Goal: Task Accomplishment & Management: Manage account settings

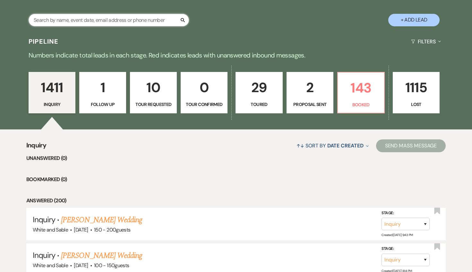
click at [105, 16] on input "text" at bounding box center [109, 20] width 160 height 13
type input "luke"
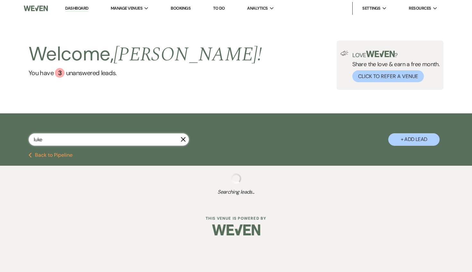
select select "8"
select select "6"
select select "8"
select select "6"
select select "8"
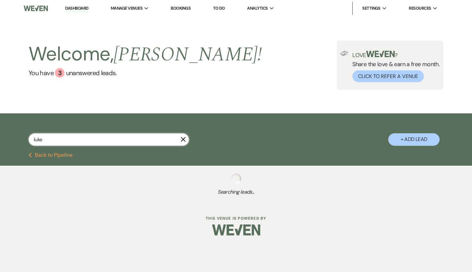
select select "6"
select select "8"
select select "7"
select select "8"
select select "6"
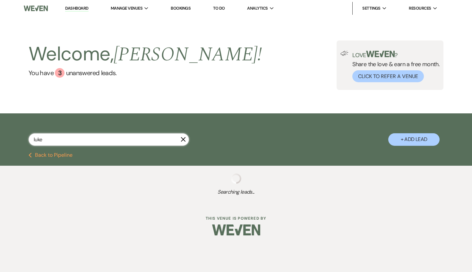
select select "8"
select select "5"
select select "8"
select select "6"
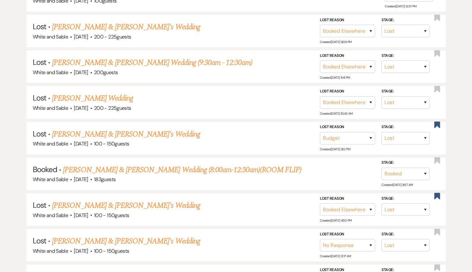
scroll to position [200, 0]
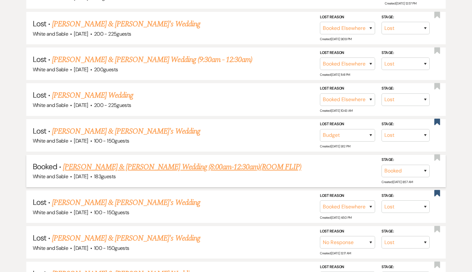
type input "luke"
click at [148, 163] on link "[PERSON_NAME] & [PERSON_NAME] Wedding (8:00am-12:30am)(ROOM FLIP)" at bounding box center [182, 167] width 238 height 12
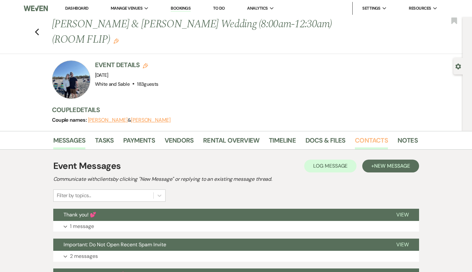
click at [370, 142] on link "Contacts" at bounding box center [371, 142] width 33 height 14
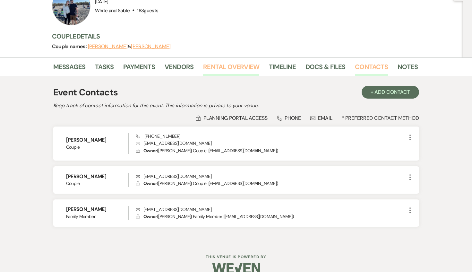
scroll to position [75, 0]
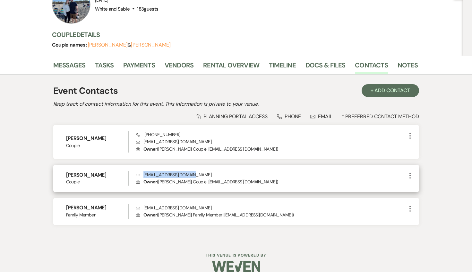
drag, startPoint x: 198, startPoint y: 174, endPoint x: 142, endPoint y: 174, distance: 55.8
click at [142, 174] on p "Envelope [EMAIL_ADDRESS][DOMAIN_NAME]" at bounding box center [271, 174] width 270 height 7
copy p "[EMAIL_ADDRESS][DOMAIN_NAME]"
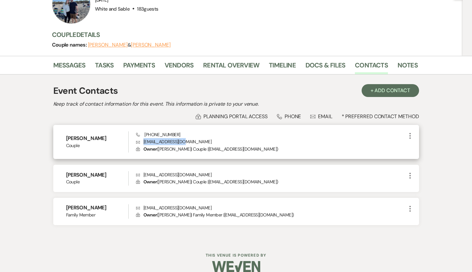
drag, startPoint x: 191, startPoint y: 140, endPoint x: 143, endPoint y: 140, distance: 47.8
click at [143, 140] on p "Envelope [EMAIL_ADDRESS][DOMAIN_NAME]" at bounding box center [271, 141] width 270 height 7
copy p "[EMAIL_ADDRESS][DOMAIN_NAME]"
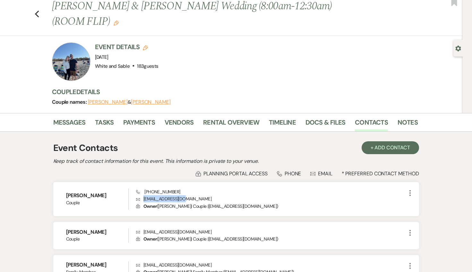
scroll to position [0, 0]
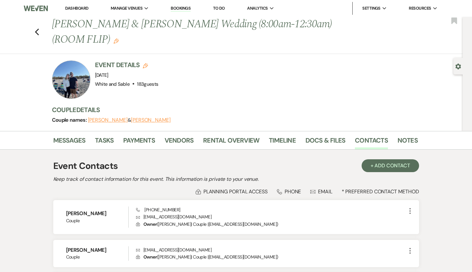
click at [73, 12] on li "Dashboard" at bounding box center [76, 8] width 29 height 13
click at [72, 5] on li "Dashboard" at bounding box center [76, 8] width 29 height 13
click at [72, 8] on link "Dashboard" at bounding box center [76, 7] width 23 height 5
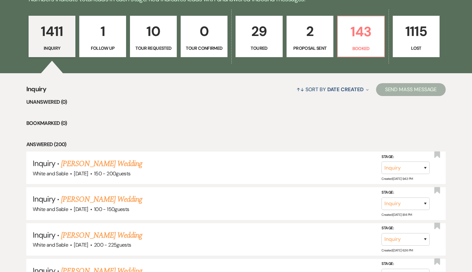
scroll to position [168, 0]
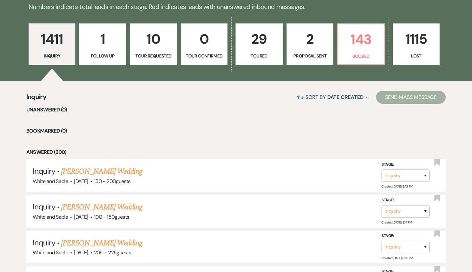
click at [241, 60] on link "29 Toured" at bounding box center [258, 44] width 47 height 42
select select "5"
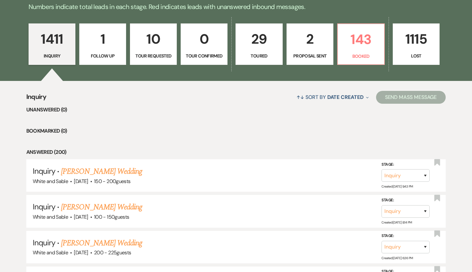
select select "5"
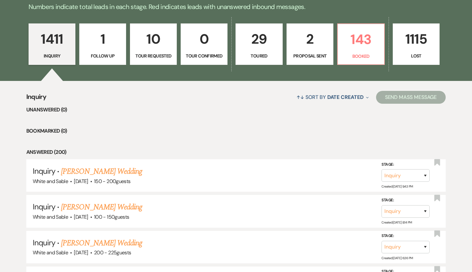
select select "5"
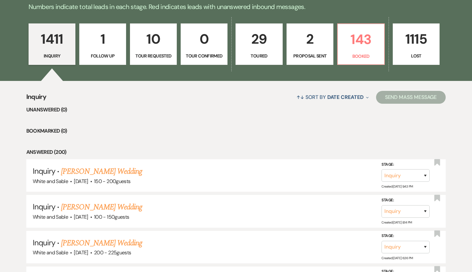
select select "5"
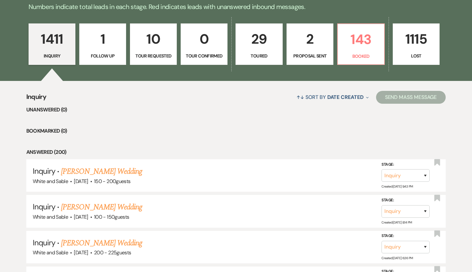
select select "5"
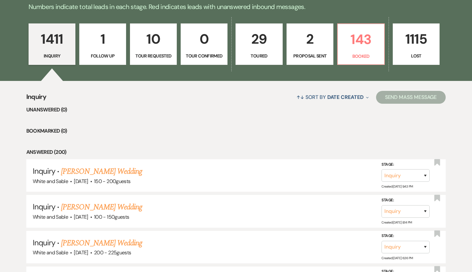
select select "5"
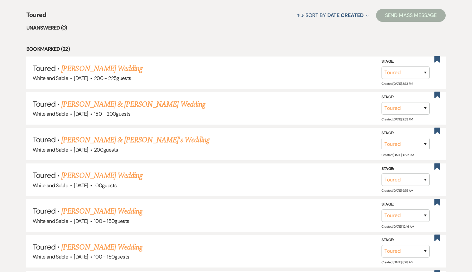
scroll to position [250, 0]
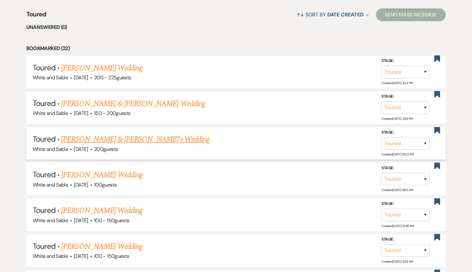
click at [113, 134] on link "[PERSON_NAME] & [PERSON_NAME]'s Wedding" at bounding box center [135, 139] width 148 height 12
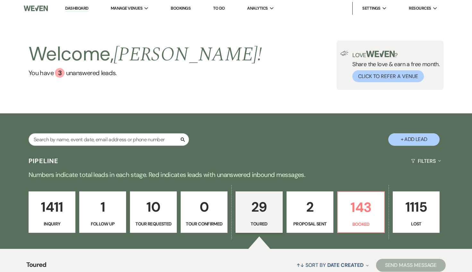
select select "5"
select select "7"
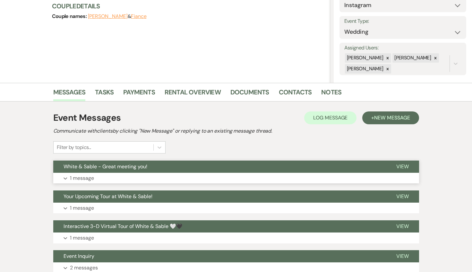
click at [131, 166] on span "White & Sable - Great meeting you!" at bounding box center [105, 166] width 84 height 7
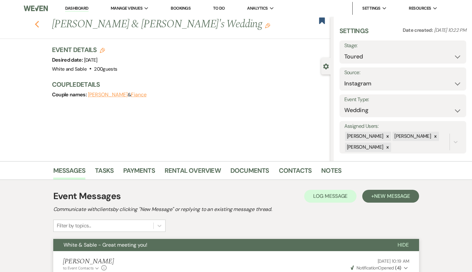
click at [37, 23] on use "button" at bounding box center [37, 24] width 4 height 7
select select "5"
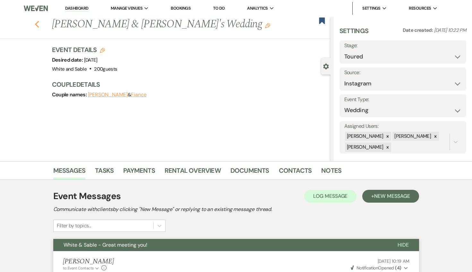
select select "5"
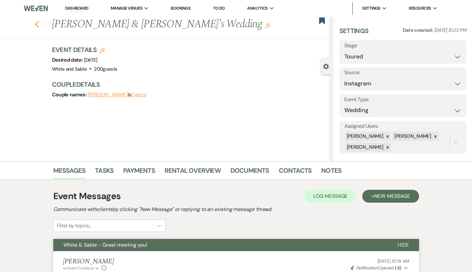
select select "5"
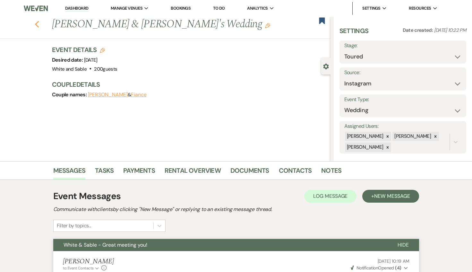
select select "5"
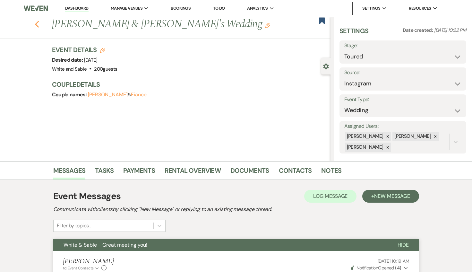
select select "5"
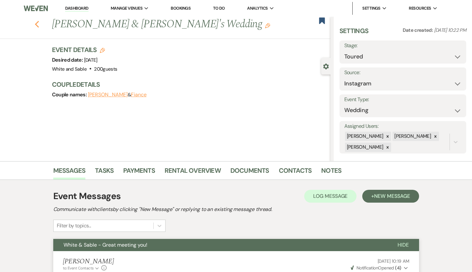
select select "5"
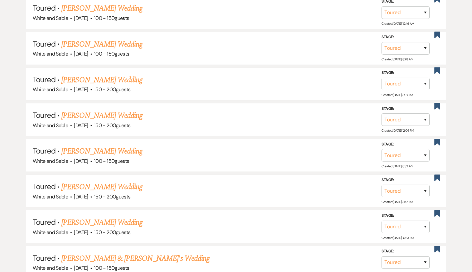
scroll to position [453, 0]
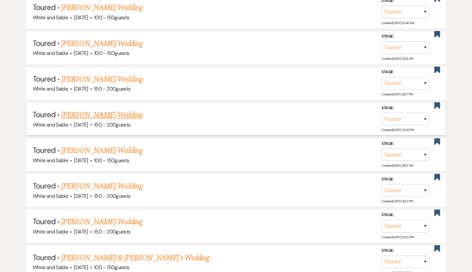
click at [107, 112] on link "[PERSON_NAME] Wedding" at bounding box center [101, 115] width 81 height 12
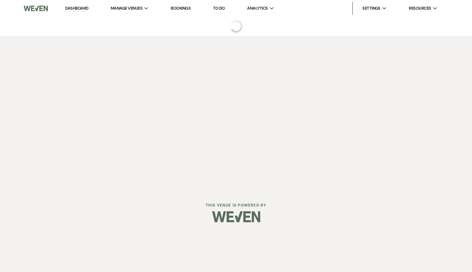
select select "5"
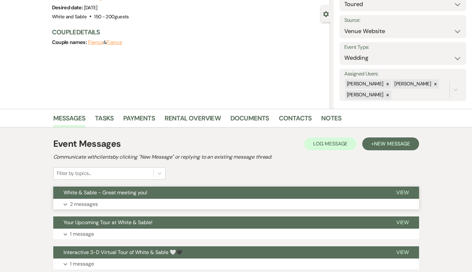
click at [126, 193] on span "White & Sable - Great meeting you!" at bounding box center [105, 192] width 84 height 7
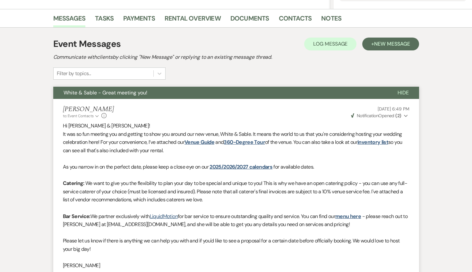
scroll to position [122, 0]
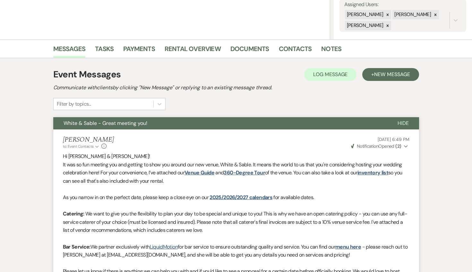
click at [149, 121] on button "White & Sable - Great meeting you!" at bounding box center [220, 123] width 334 height 12
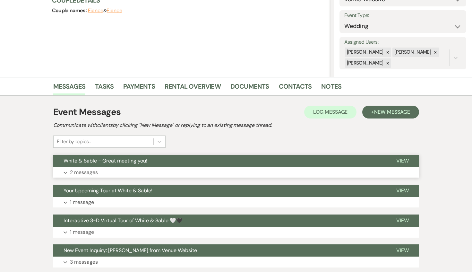
scroll to position [0, 0]
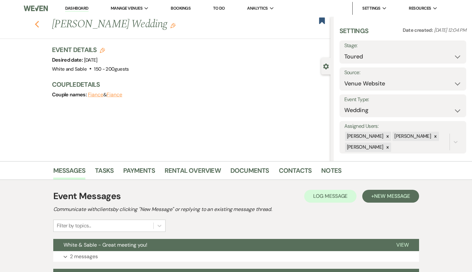
click at [36, 27] on icon "Previous" at bounding box center [37, 25] width 5 height 8
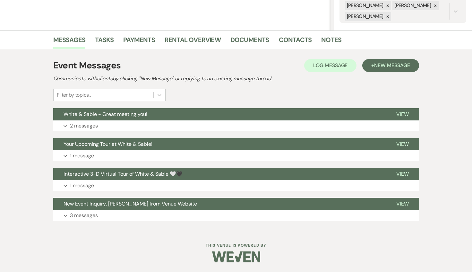
select select "5"
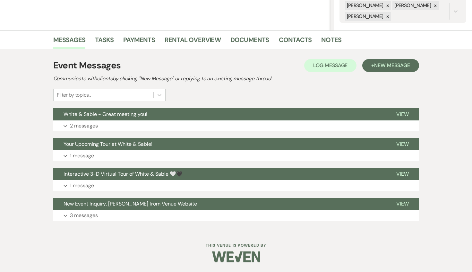
select select "5"
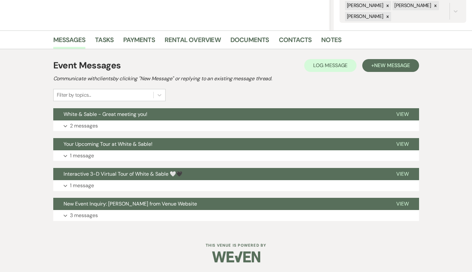
select select "5"
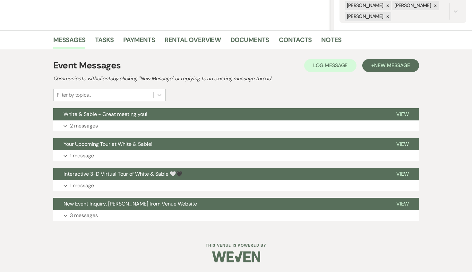
select select "5"
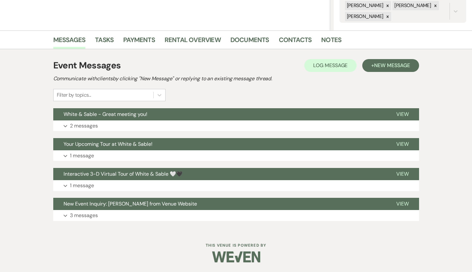
select select "5"
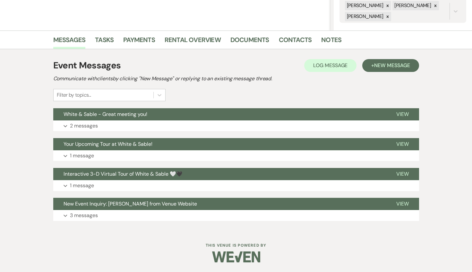
select select "5"
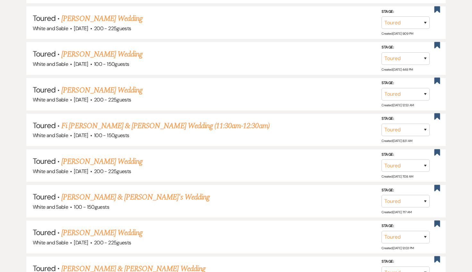
scroll to position [787, 0]
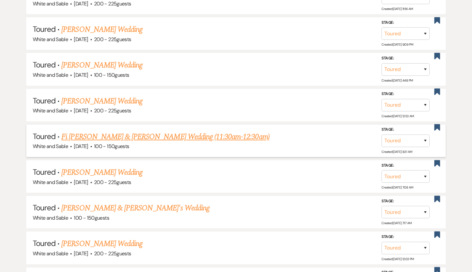
click at [165, 133] on link "Fi [PERSON_NAME] & [PERSON_NAME] Wedding (11:30am-12:30am)" at bounding box center [165, 137] width 208 height 12
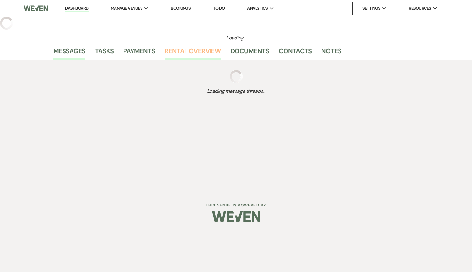
select select "5"
select select "7"
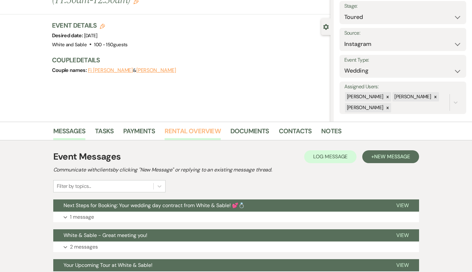
scroll to position [77, 0]
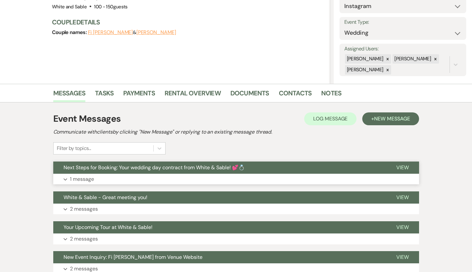
click at [191, 167] on span "Next Steps for Booking: Your wedding day contract from White & Sable! 💕💍" at bounding box center [153, 167] width 181 height 7
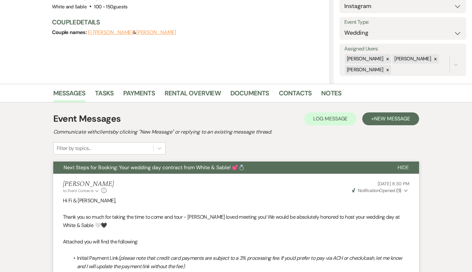
click at [191, 167] on span "Next Steps for Booking: Your wedding day contract from White & Sable! 💕💍" at bounding box center [153, 167] width 181 height 7
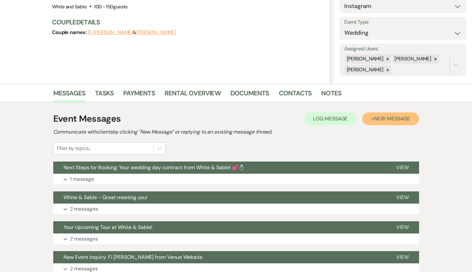
click at [372, 121] on button "+ New Message" at bounding box center [390, 118] width 56 height 13
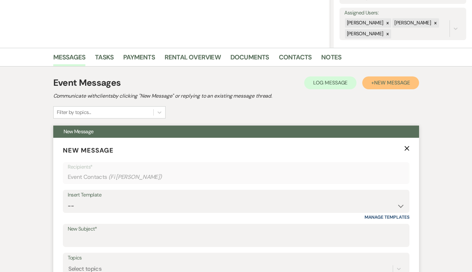
scroll to position [130, 0]
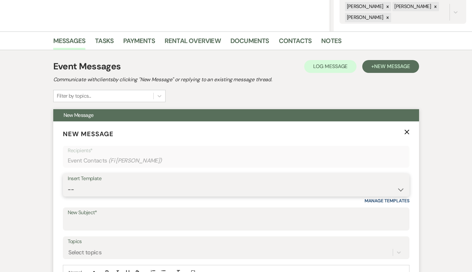
click at [157, 187] on select "-- Inquiry Response (Venue Guide) Schedule - Venue Tour Appt Confirmation Sched…" at bounding box center [236, 189] width 337 height 13
select select "3752"
click at [68, 183] on select "-- Inquiry Response (Venue Guide) Schedule - Venue Tour Appt Confirmation Sched…" at bounding box center [236, 189] width 337 height 13
type input "White & Sable: We're still here for you!"
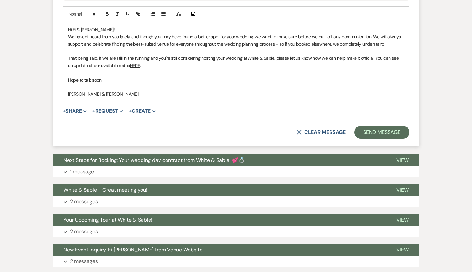
scroll to position [388, 0]
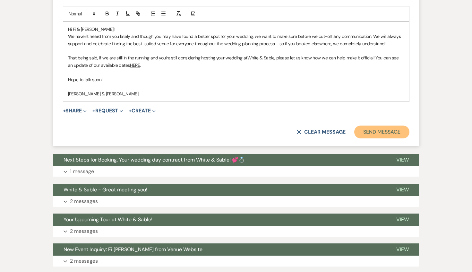
click at [364, 133] on button "Send Message" at bounding box center [381, 131] width 55 height 13
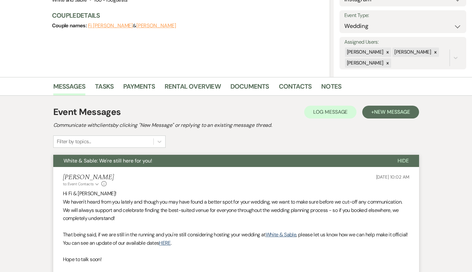
scroll to position [0, 0]
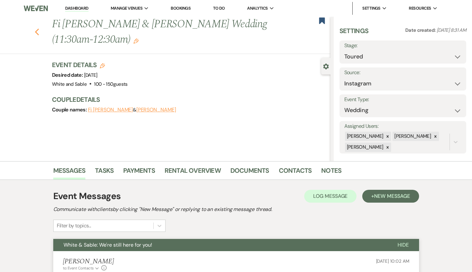
click at [38, 31] on icon "Previous" at bounding box center [37, 32] width 5 height 8
select select "5"
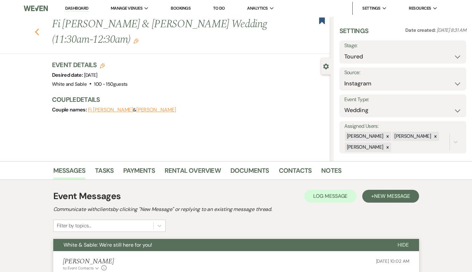
select select "5"
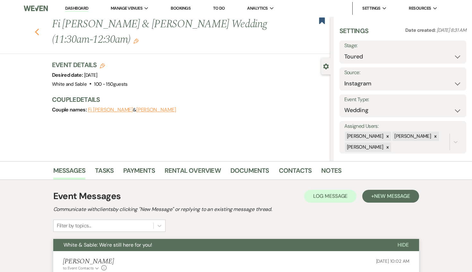
select select "5"
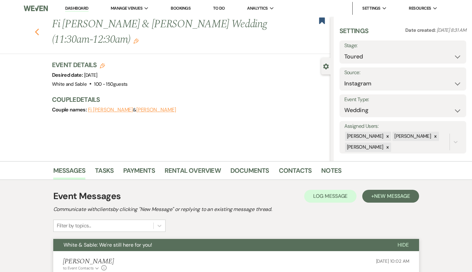
select select "5"
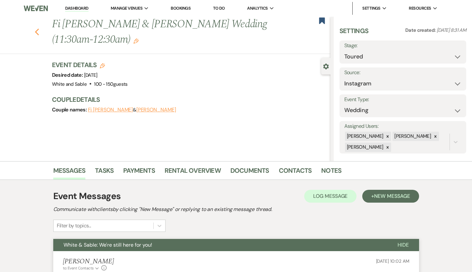
select select "5"
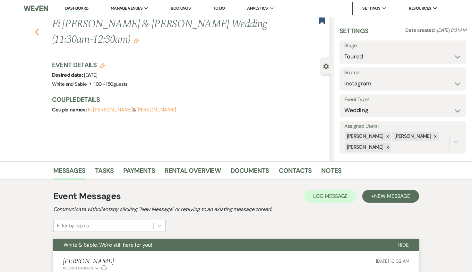
select select "5"
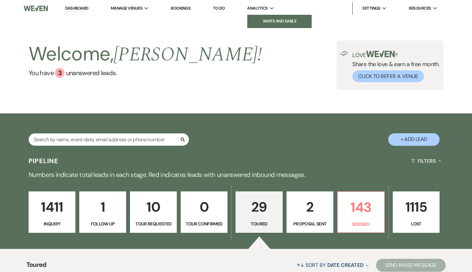
click at [261, 24] on link "White and Sable" at bounding box center [279, 21] width 64 height 13
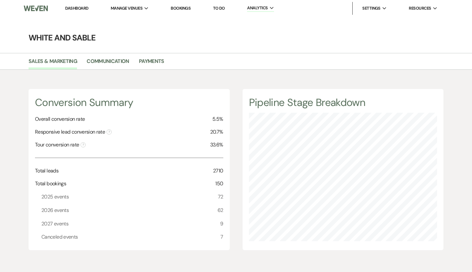
click at [78, 9] on link "Dashboard" at bounding box center [76, 7] width 23 height 5
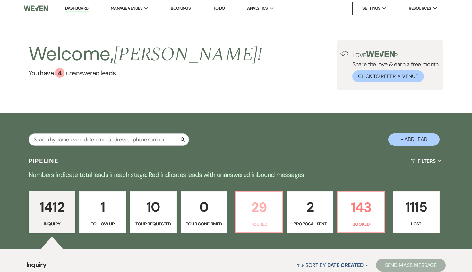
click at [261, 211] on p "29" at bounding box center [258, 206] width 38 height 21
select select "5"
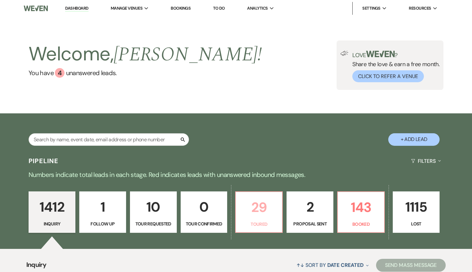
select select "5"
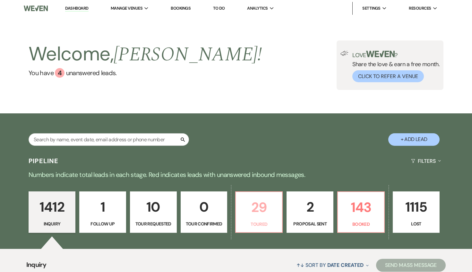
select select "5"
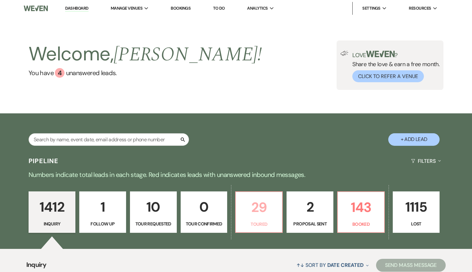
select select "5"
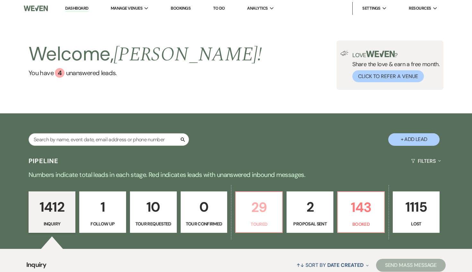
select select "5"
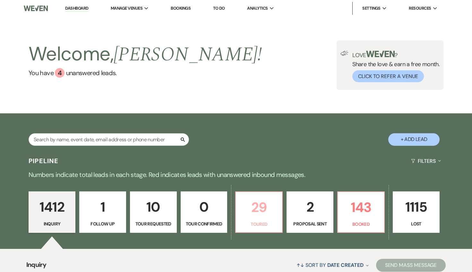
select select "5"
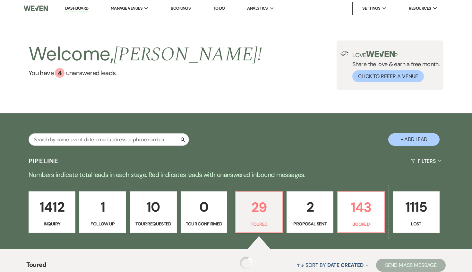
select select "5"
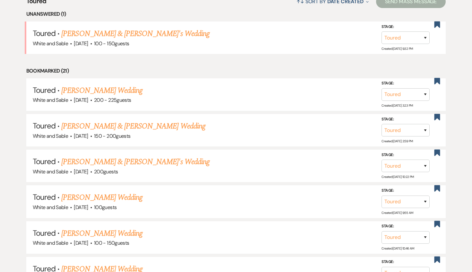
scroll to position [263, 0]
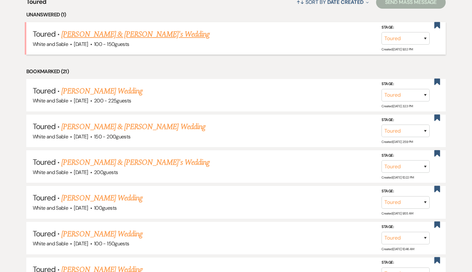
click at [140, 31] on link "[PERSON_NAME] & [PERSON_NAME]'s Wedding" at bounding box center [135, 35] width 148 height 12
select select "5"
select select "17"
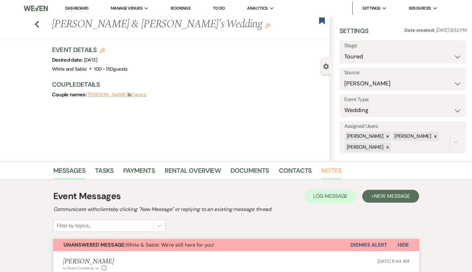
click at [328, 169] on link "Notes" at bounding box center [331, 172] width 20 height 14
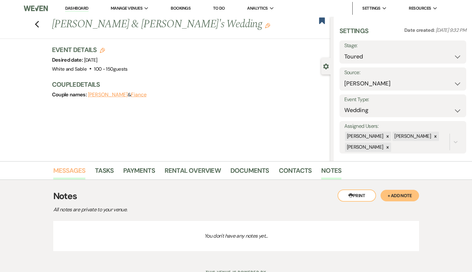
click at [57, 166] on link "Messages" at bounding box center [69, 172] width 32 height 14
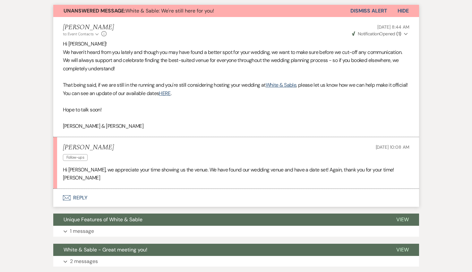
scroll to position [234, 0]
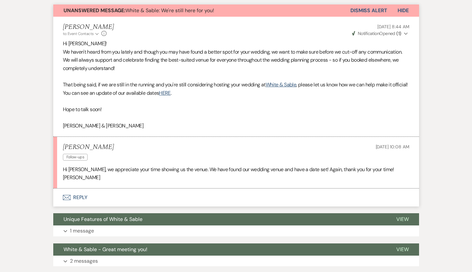
click at [103, 192] on button "Envelope Reply" at bounding box center [235, 197] width 365 height 18
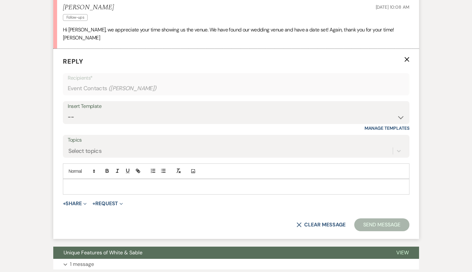
scroll to position [381, 0]
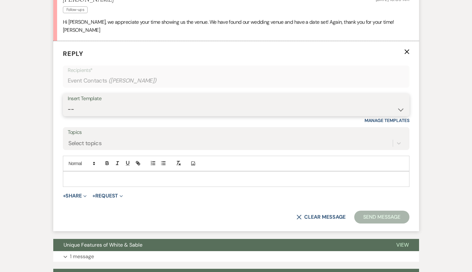
click at [158, 111] on select "-- Inquiry Response (Venue Guide) Schedule - Venue Tour Appt Confirmation Sched…" at bounding box center [236, 109] width 337 height 13
select select "3884"
click at [68, 103] on select "-- Inquiry Response (Venue Guide) Schedule - Venue Tour Appt Confirmation Sched…" at bounding box center [236, 109] width 337 height 13
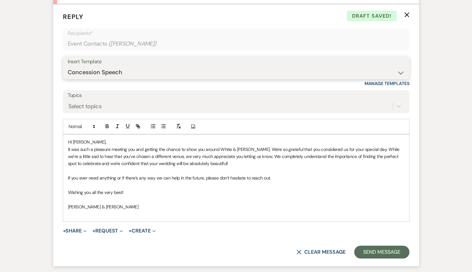
scroll to position [418, 0]
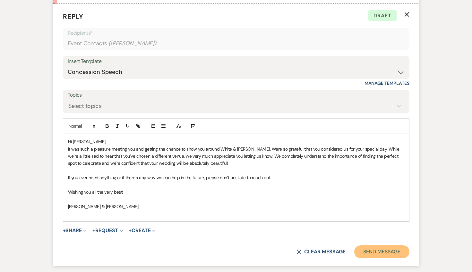
click at [368, 249] on button "Send Message" at bounding box center [381, 251] width 55 height 13
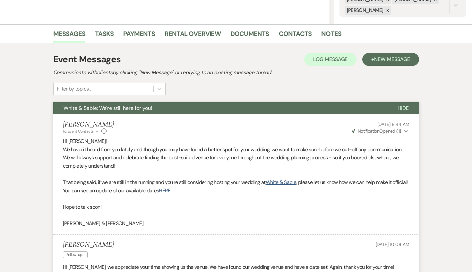
scroll to position [0, 0]
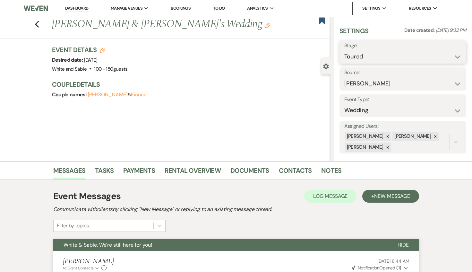
click at [368, 58] on select "Inquiry Follow Up Tour Requested Tour Confirmed Toured Proposal Sent Booked Lost" at bounding box center [402, 56] width 117 height 13
select select "8"
click at [344, 50] on select "Inquiry Follow Up Tour Requested Tour Confirmed Toured Proposal Sent Booked Lost" at bounding box center [402, 56] width 117 height 13
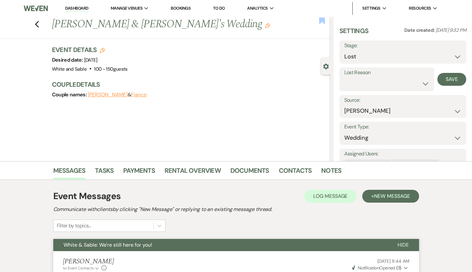
click at [321, 22] on use "button" at bounding box center [322, 20] width 6 height 6
click at [359, 82] on select "Booked Elsewhere Budget Date Unavailable No Response Not a Good Match Capacity …" at bounding box center [386, 83] width 85 height 13
select select "6"
click at [344, 77] on select "Booked Elsewhere Budget Date Unavailable No Response Not a Good Match Capacity …" at bounding box center [386, 83] width 85 height 13
click at [321, 18] on use "button" at bounding box center [322, 20] width 6 height 6
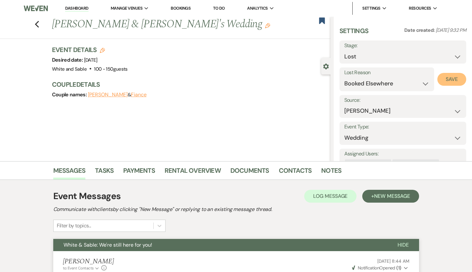
click at [444, 81] on button "Save" at bounding box center [451, 79] width 29 height 13
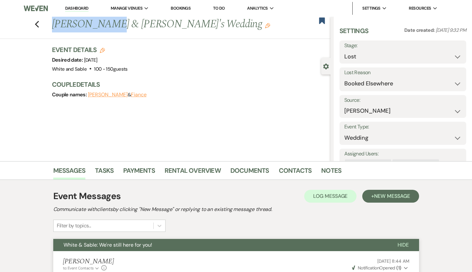
drag, startPoint x: 55, startPoint y: 27, endPoint x: 105, endPoint y: 22, distance: 50.6
click at [105, 22] on h1 "[PERSON_NAME] & [PERSON_NAME]'s Wedding Edit" at bounding box center [162, 24] width 220 height 15
copy h1 "[PERSON_NAME]"
click at [38, 24] on icon "Previous" at bounding box center [37, 25] width 5 height 8
select select "5"
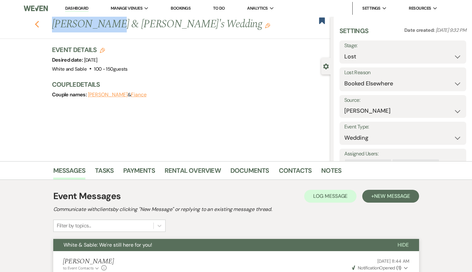
select select "5"
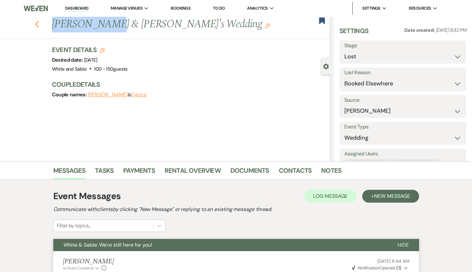
select select "5"
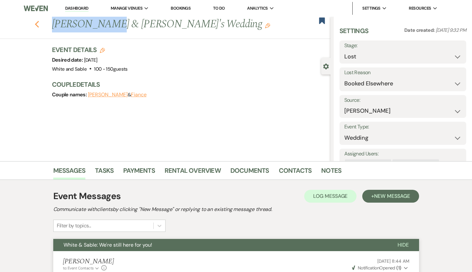
select select "5"
select select "8"
select select "6"
select select "5"
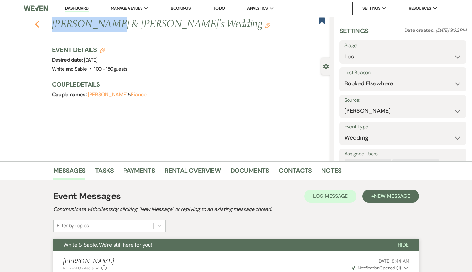
select select "5"
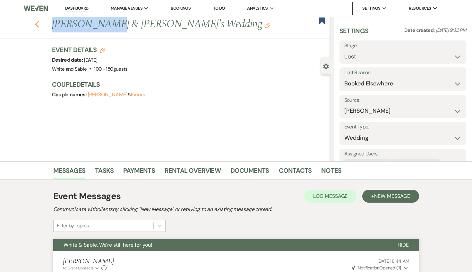
select select "5"
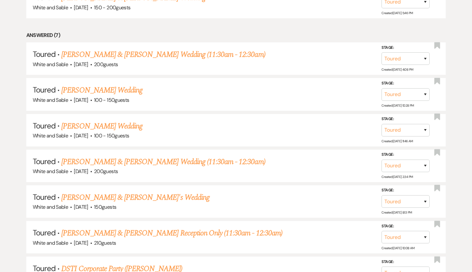
scroll to position [1035, 0]
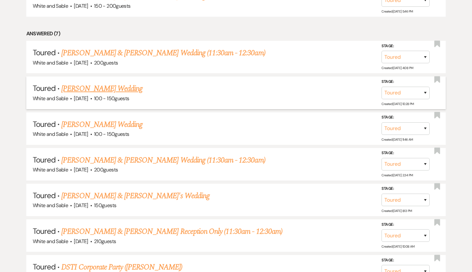
click at [120, 83] on link "[PERSON_NAME] Wedding" at bounding box center [101, 89] width 81 height 12
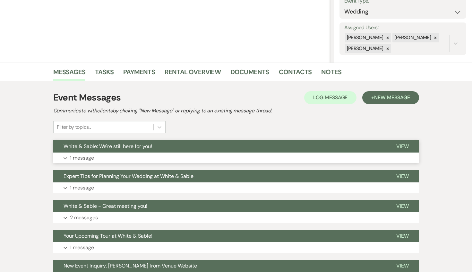
scroll to position [104, 0]
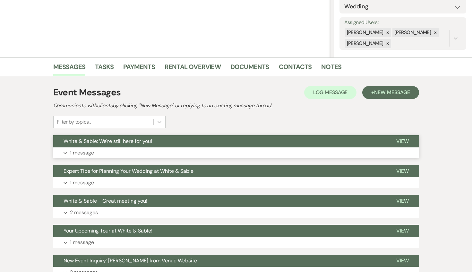
click at [158, 143] on button "White & Sable: We're still here for you!" at bounding box center [219, 141] width 332 height 12
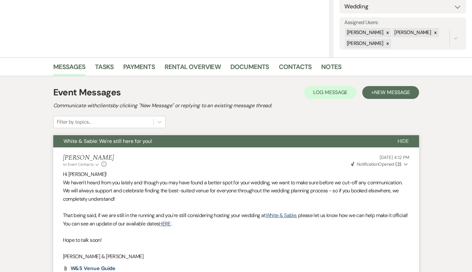
click at [158, 143] on button "White & Sable: We're still here for you!" at bounding box center [220, 141] width 334 height 12
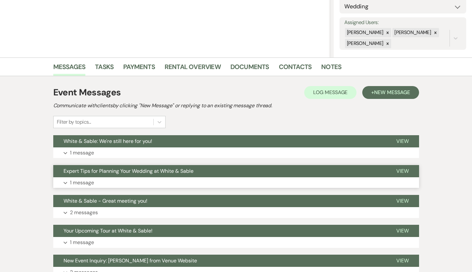
click at [156, 173] on span "Expert Tips for Planning Your Wedding at White & Sable" at bounding box center [128, 170] width 130 height 7
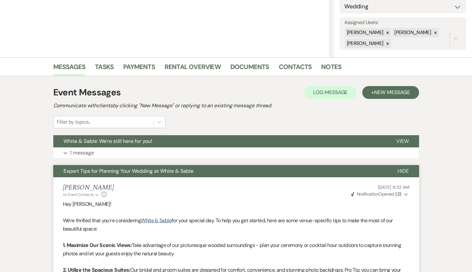
click at [156, 173] on span "Expert Tips for Planning Your Wedding at White & Sable" at bounding box center [128, 170] width 130 height 7
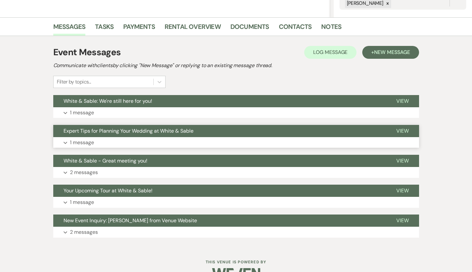
scroll to position [154, 0]
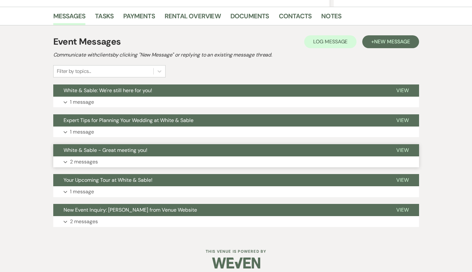
click at [145, 153] on span "White & Sable - Great meeting you!" at bounding box center [105, 150] width 84 height 7
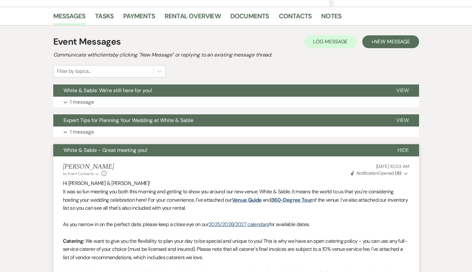
click at [145, 153] on span "White & Sable - Great meeting you!" at bounding box center [105, 150] width 84 height 7
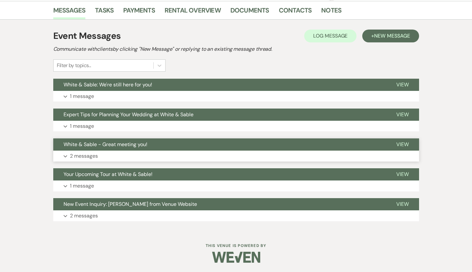
click at [145, 141] on span "White & Sable - Great meeting you!" at bounding box center [105, 144] width 84 height 7
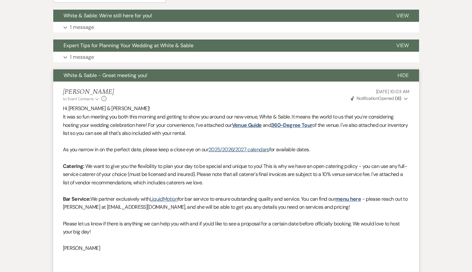
click at [145, 76] on span "White & Sable - Great meeting you!" at bounding box center [105, 75] width 84 height 7
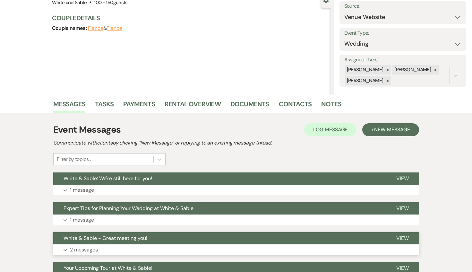
scroll to position [0, 0]
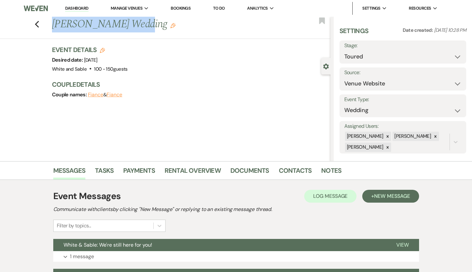
drag, startPoint x: 50, startPoint y: 24, endPoint x: 129, endPoint y: 22, distance: 78.3
click at [129, 22] on div "Previous [PERSON_NAME] Wedding Edit" at bounding box center [189, 24] width 281 height 15
copy h1 "[PERSON_NAME]"
click at [378, 60] on select "Inquiry Follow Up Tour Requested Tour Confirmed Toured Proposal Sent Booked Lost" at bounding box center [402, 56] width 117 height 13
click at [344, 50] on select "Inquiry Follow Up Tour Requested Tour Confirmed Toured Proposal Sent Booked Lost" at bounding box center [402, 56] width 117 height 13
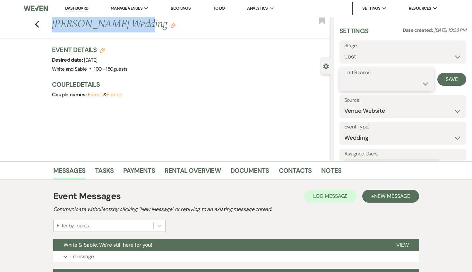
click at [373, 81] on select "Booked Elsewhere Budget Date Unavailable No Response Not a Good Match Capacity …" at bounding box center [386, 83] width 85 height 13
click at [344, 77] on select "Booked Elsewhere Budget Date Unavailable No Response Not a Good Match Capacity …" at bounding box center [386, 83] width 85 height 13
click at [448, 83] on button "Save" at bounding box center [451, 79] width 29 height 13
click at [38, 22] on use "button" at bounding box center [37, 24] width 4 height 7
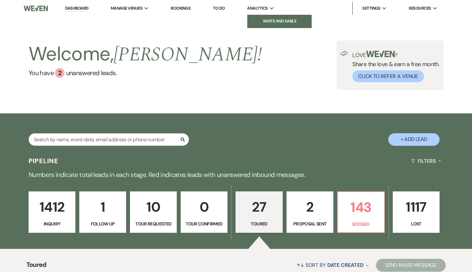
click at [263, 18] on li "White and Sable" at bounding box center [279, 21] width 58 height 6
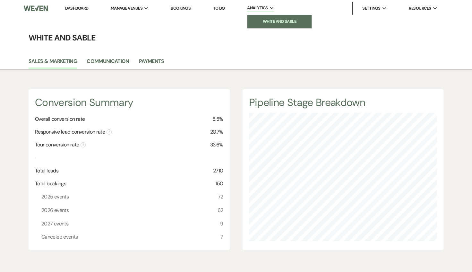
scroll to position [272, 472]
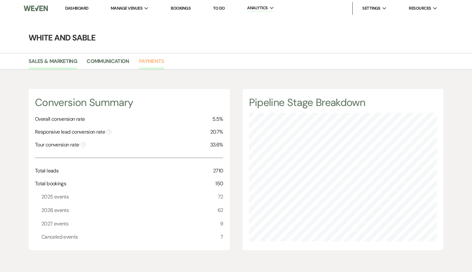
click at [152, 60] on link "Payments" at bounding box center [151, 63] width 25 height 12
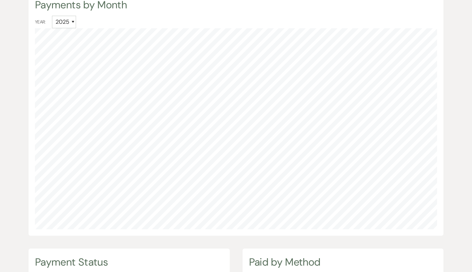
scroll to position [432, 0]
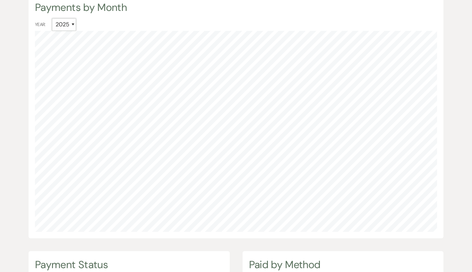
click at [73, 24] on select "All 2027 2026 2025 2024" at bounding box center [64, 24] width 24 height 13
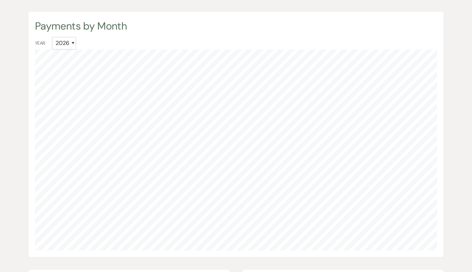
scroll to position [272, 472]
